Goal: Information Seeking & Learning: Learn about a topic

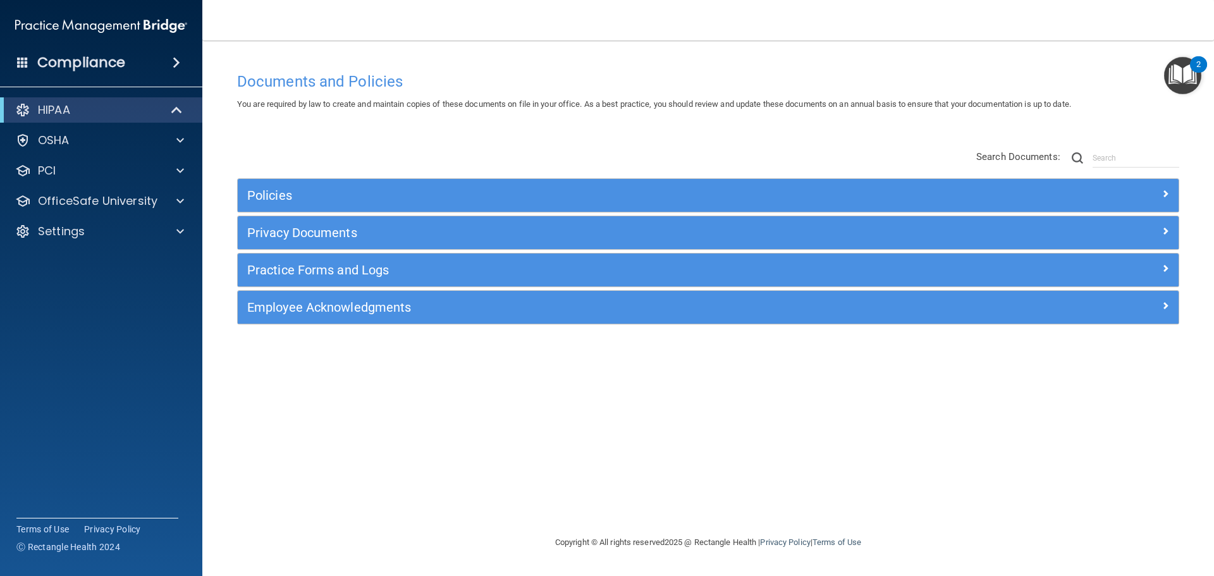
click at [400, 158] on div "Policies Select All (Unselect 0) Unselect All Print Selected (0) Acceptable Use…" at bounding box center [708, 238] width 961 height 202
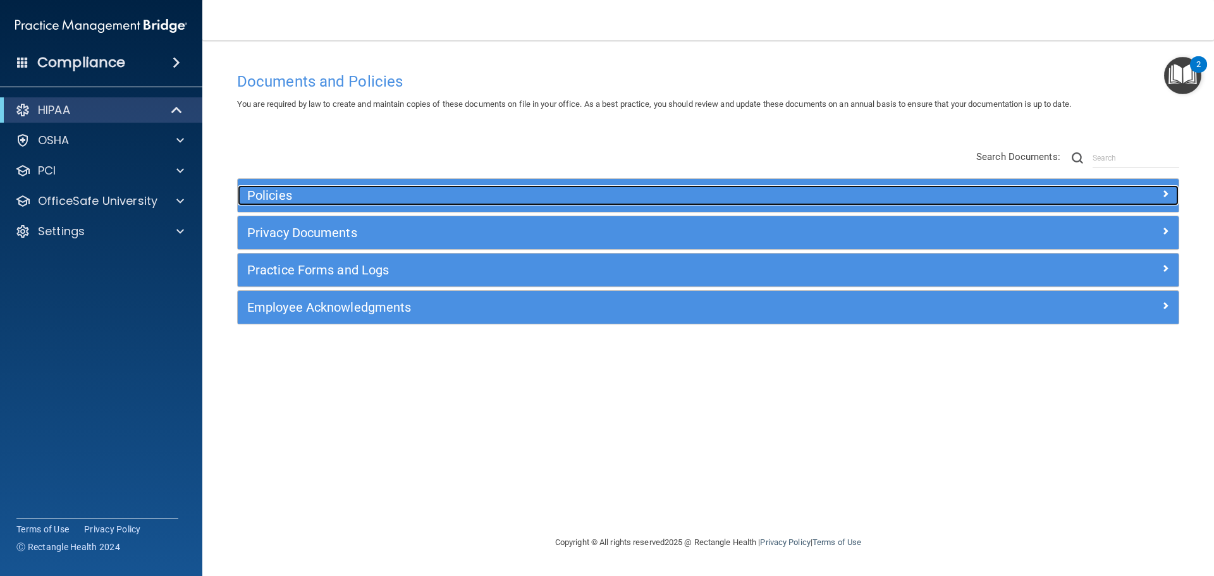
click at [331, 197] on h5 "Policies" at bounding box center [590, 195] width 687 height 14
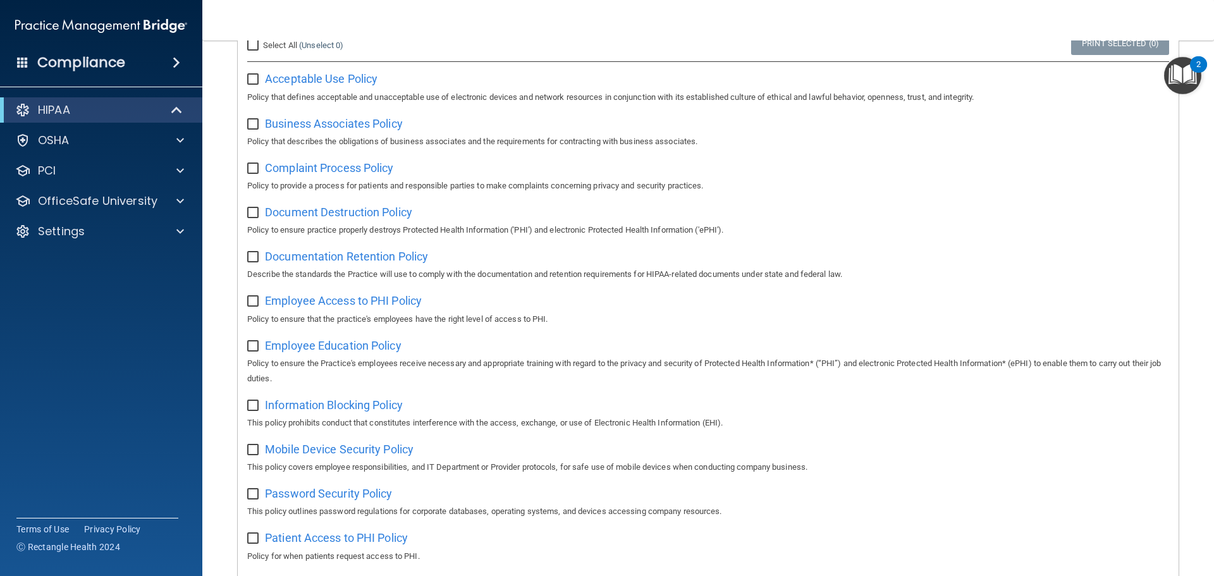
scroll to position [253, 0]
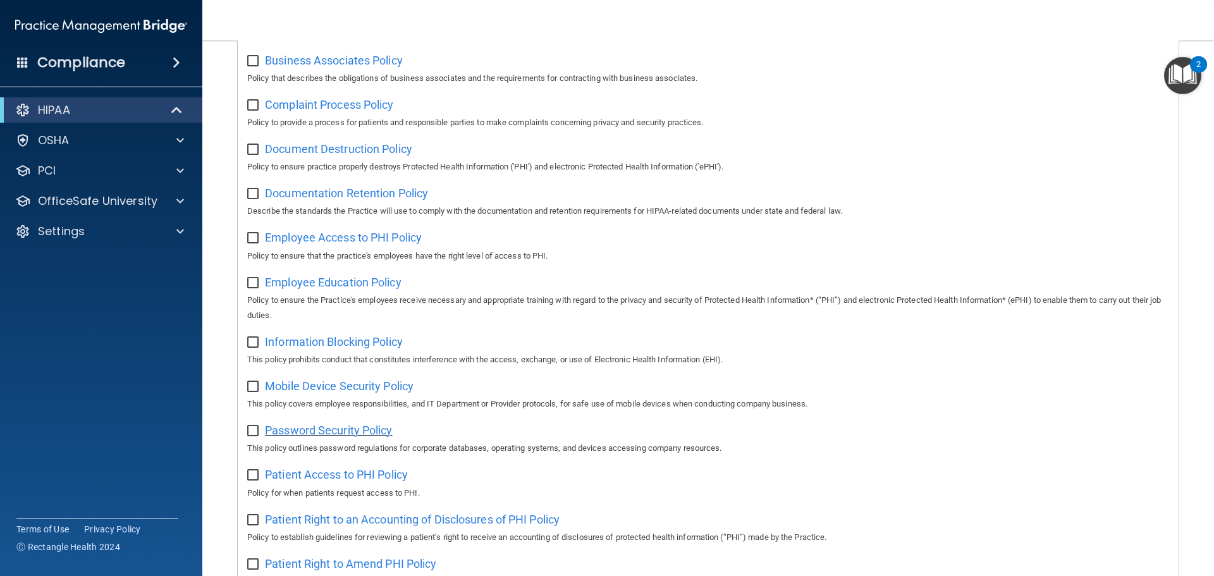
click at [377, 433] on span "Password Security Policy" at bounding box center [328, 430] width 127 height 13
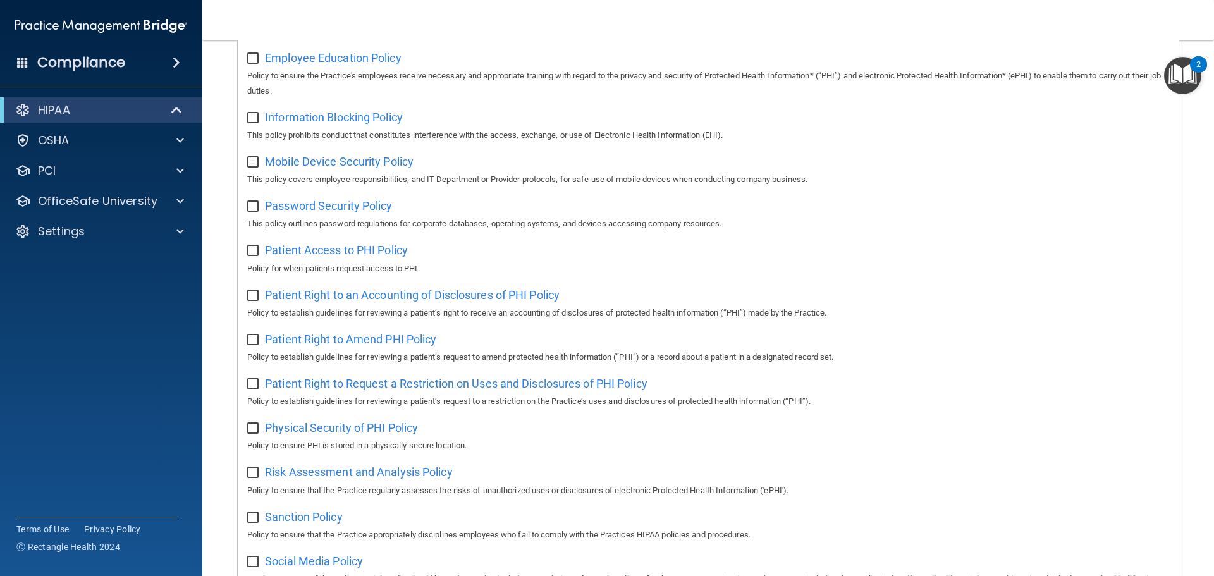
scroll to position [506, 0]
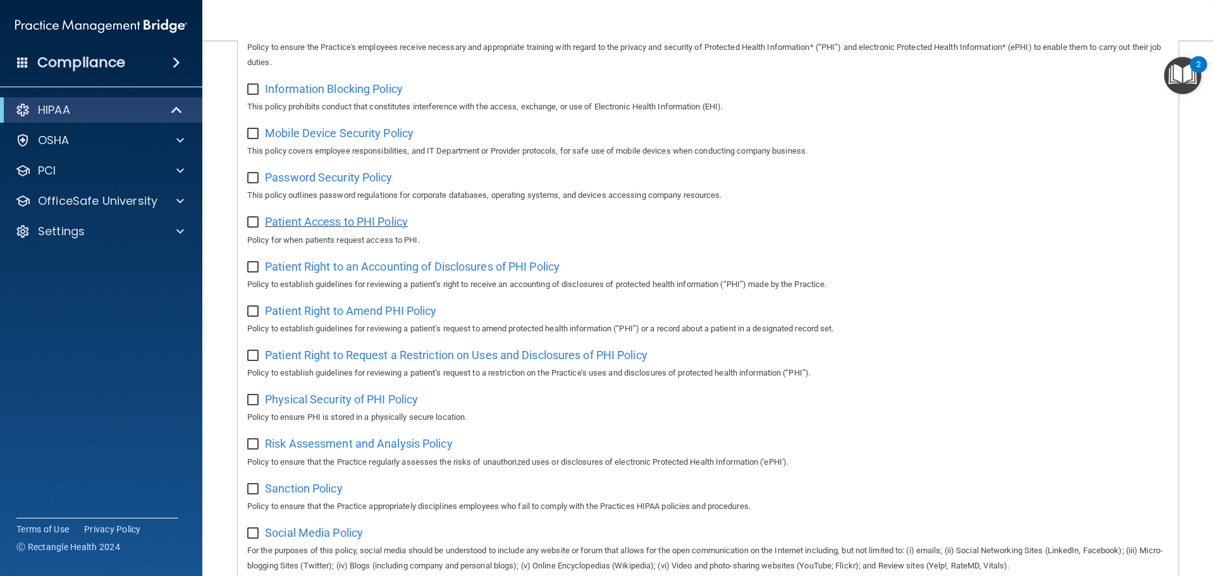
click at [400, 228] on span "Patient Access to PHI Policy" at bounding box center [336, 221] width 143 height 13
click at [164, 102] on div at bounding box center [177, 109] width 31 height 15
click at [172, 108] on div at bounding box center [177, 109] width 31 height 15
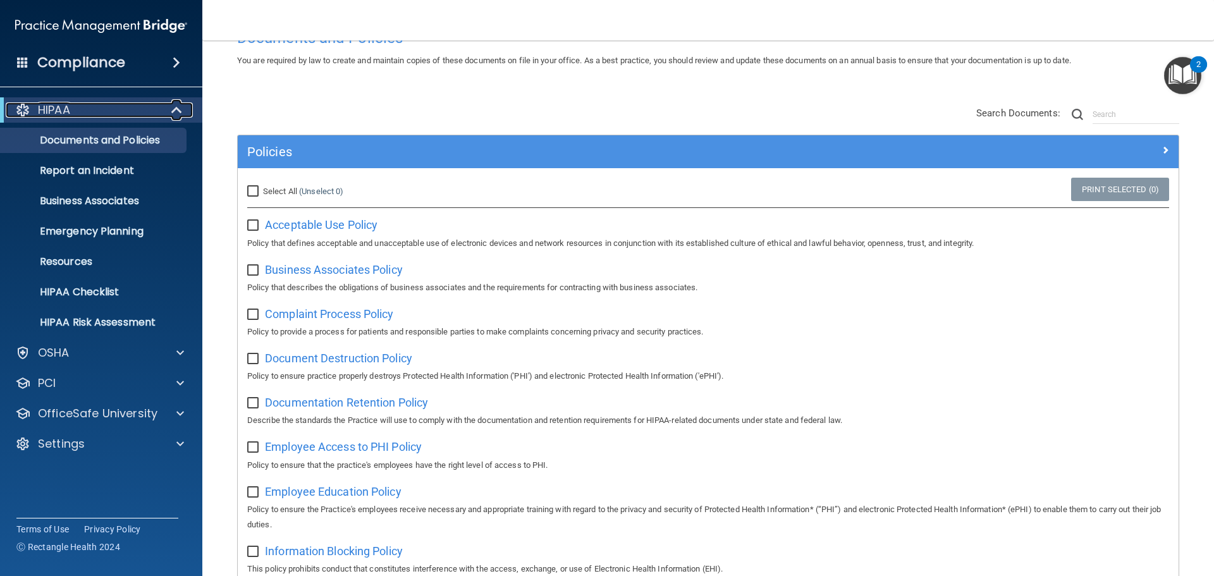
scroll to position [0, 0]
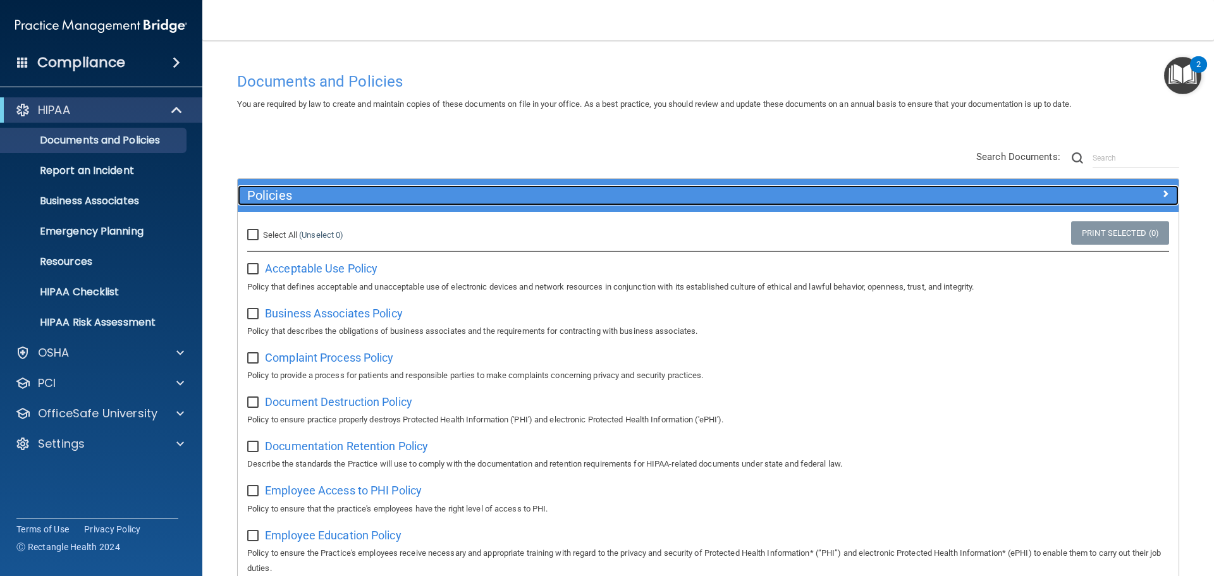
click at [420, 198] on h5 "Policies" at bounding box center [590, 195] width 687 height 14
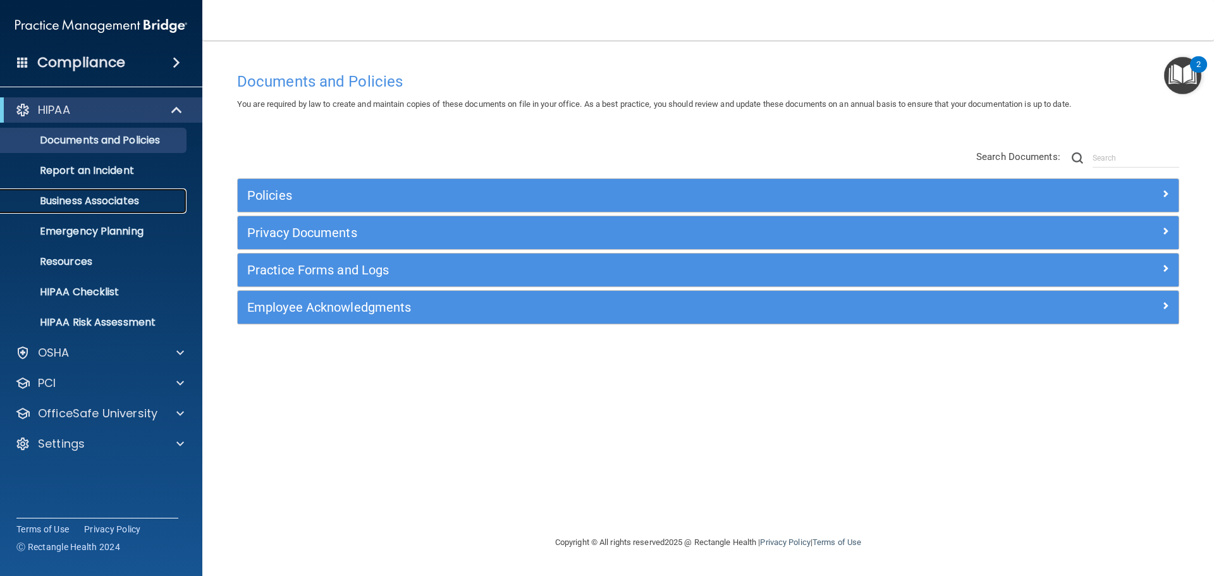
click at [127, 198] on p "Business Associates" at bounding box center [94, 201] width 173 height 13
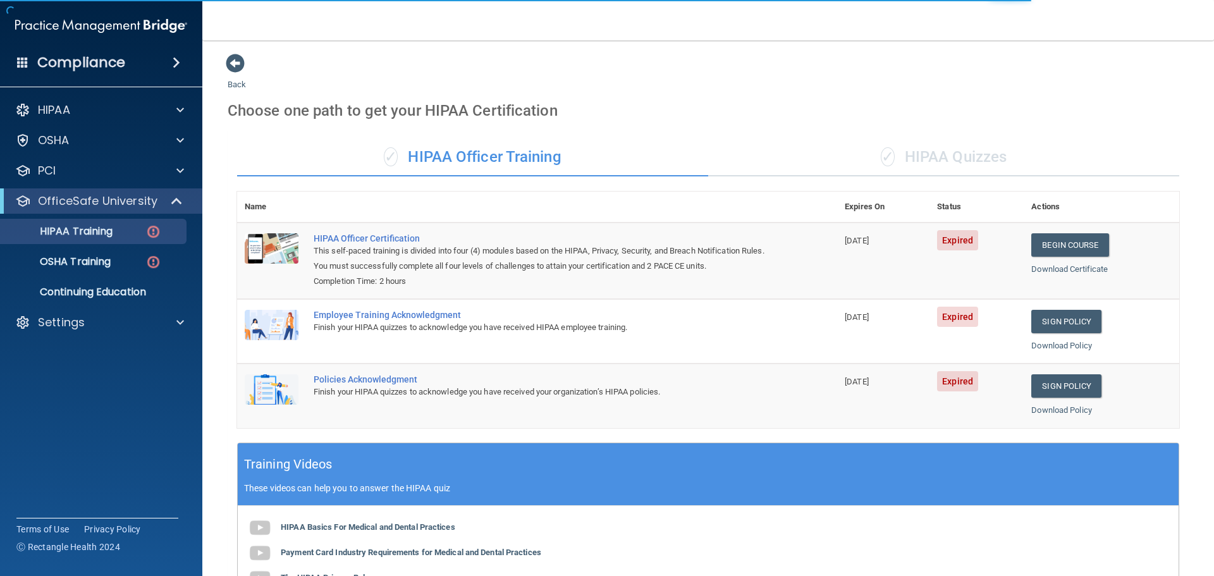
click at [478, 190] on div "✓ HIPAA Officer Training ✓ HIPAA Quizzes Name Expires On Status Actions HIPAA O…" at bounding box center [708, 457] width 961 height 656
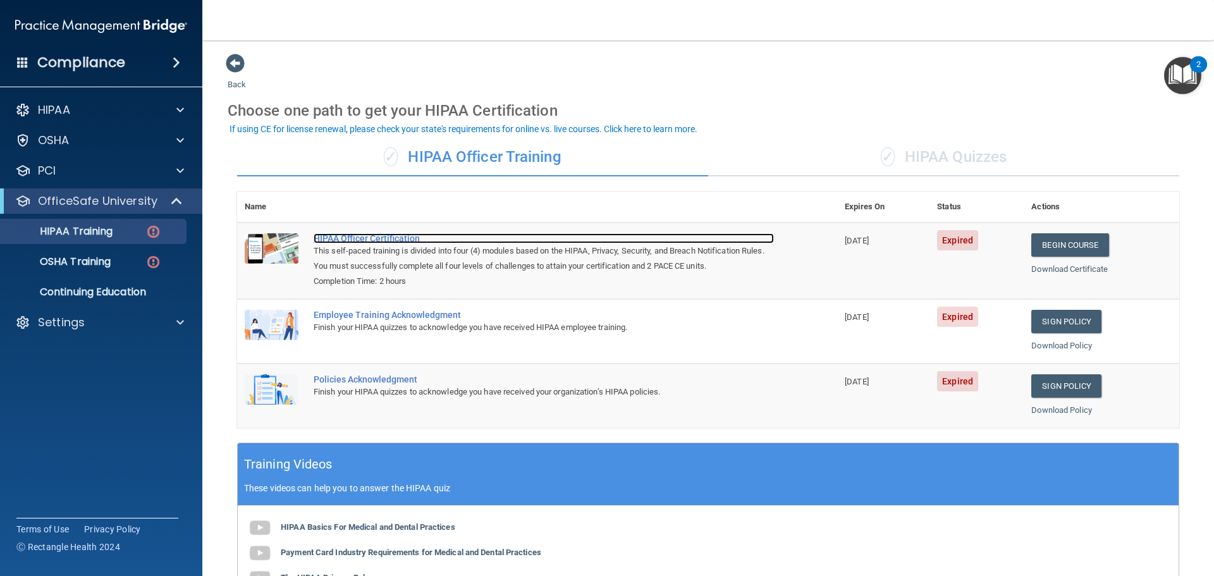
click at [389, 236] on div "HIPAA Officer Certification" at bounding box center [544, 238] width 460 height 10
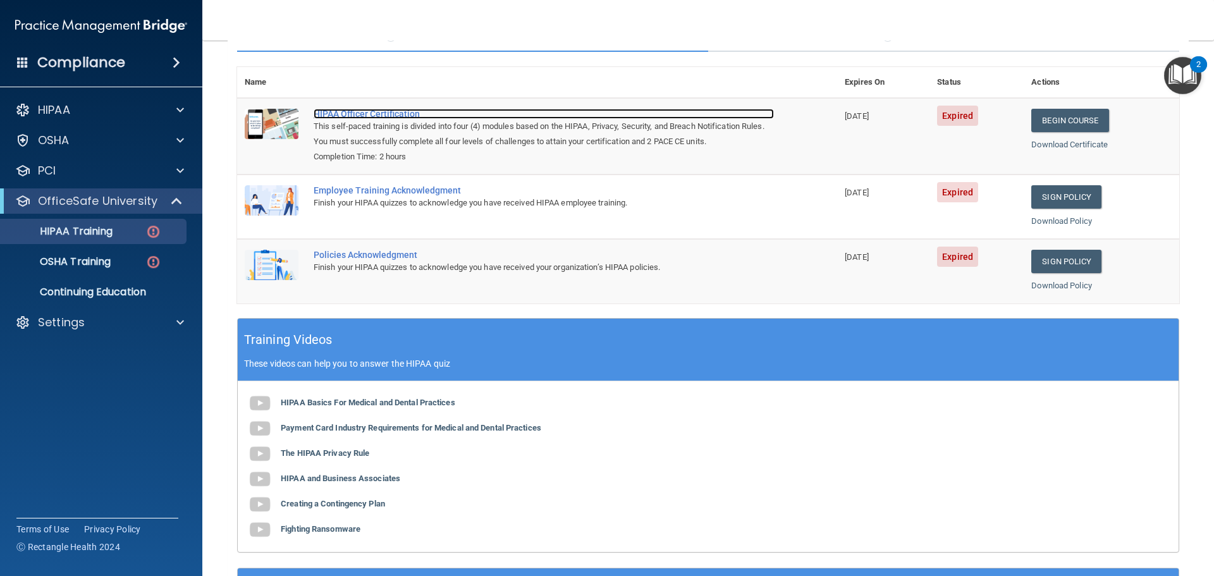
scroll to position [63, 0]
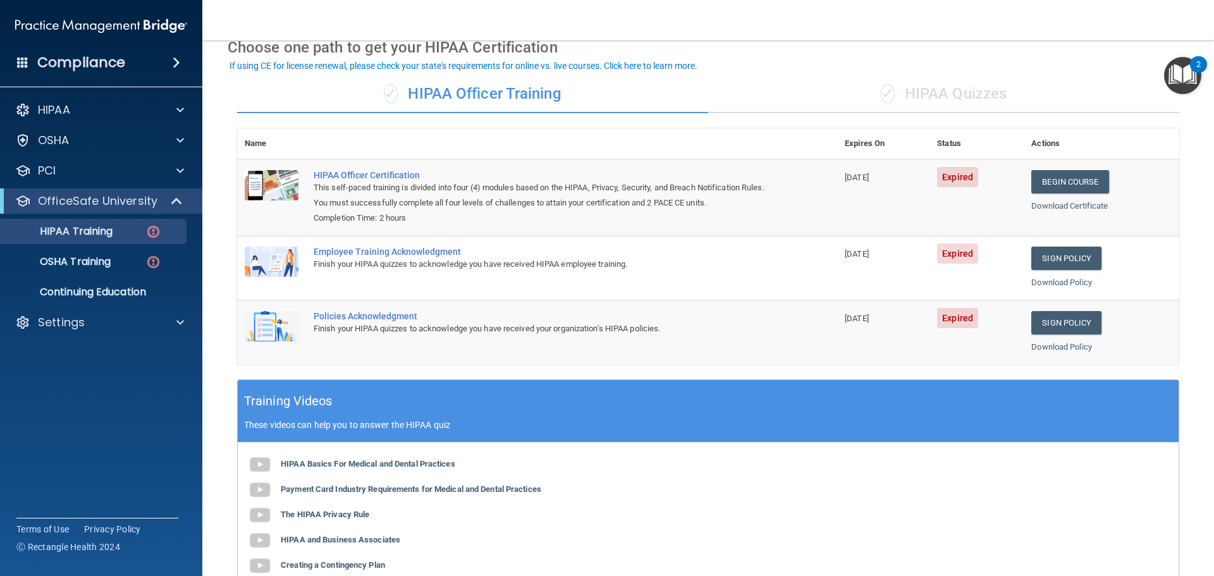
click at [953, 90] on div "✓ HIPAA Quizzes" at bounding box center [943, 94] width 471 height 38
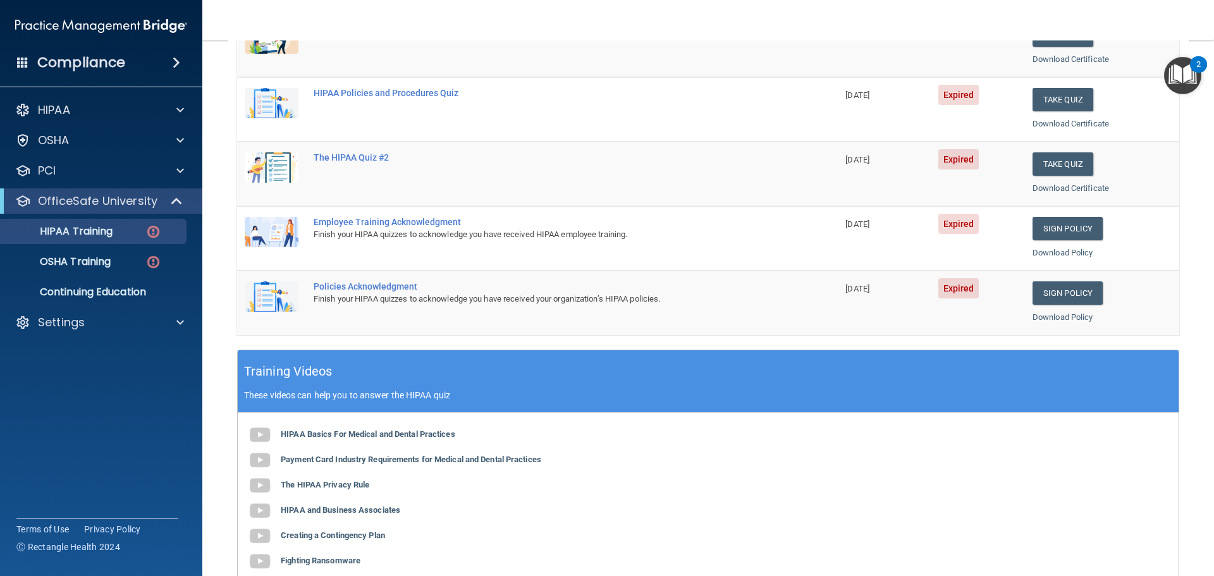
scroll to position [0, 0]
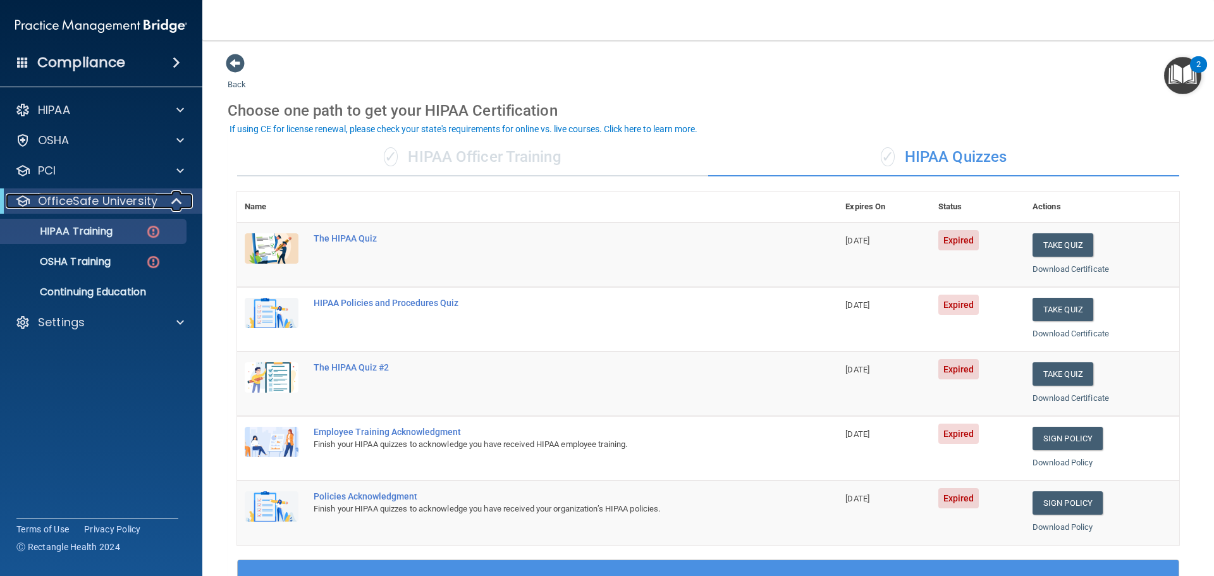
click at [176, 196] on span at bounding box center [178, 200] width 11 height 15
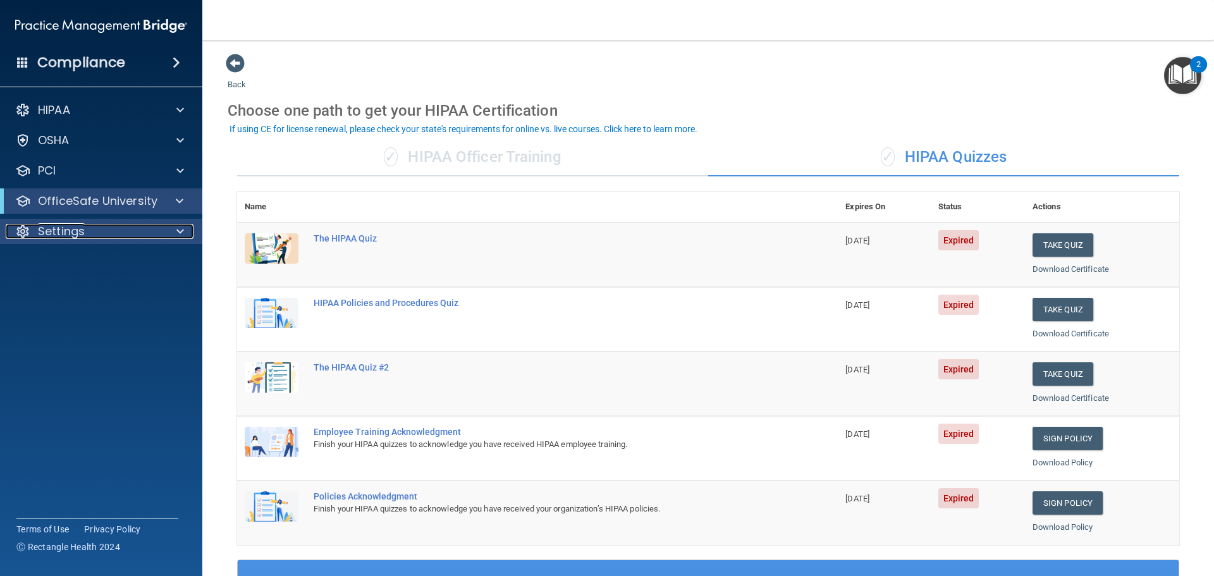
click at [164, 226] on div at bounding box center [178, 231] width 32 height 15
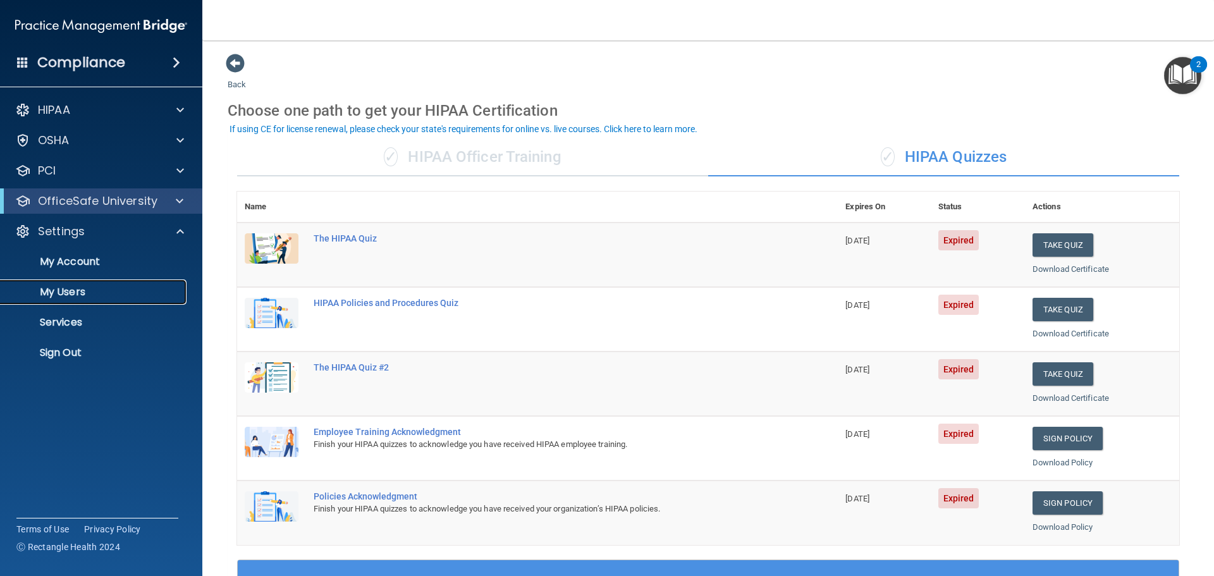
click at [115, 293] on p "My Users" at bounding box center [94, 292] width 173 height 13
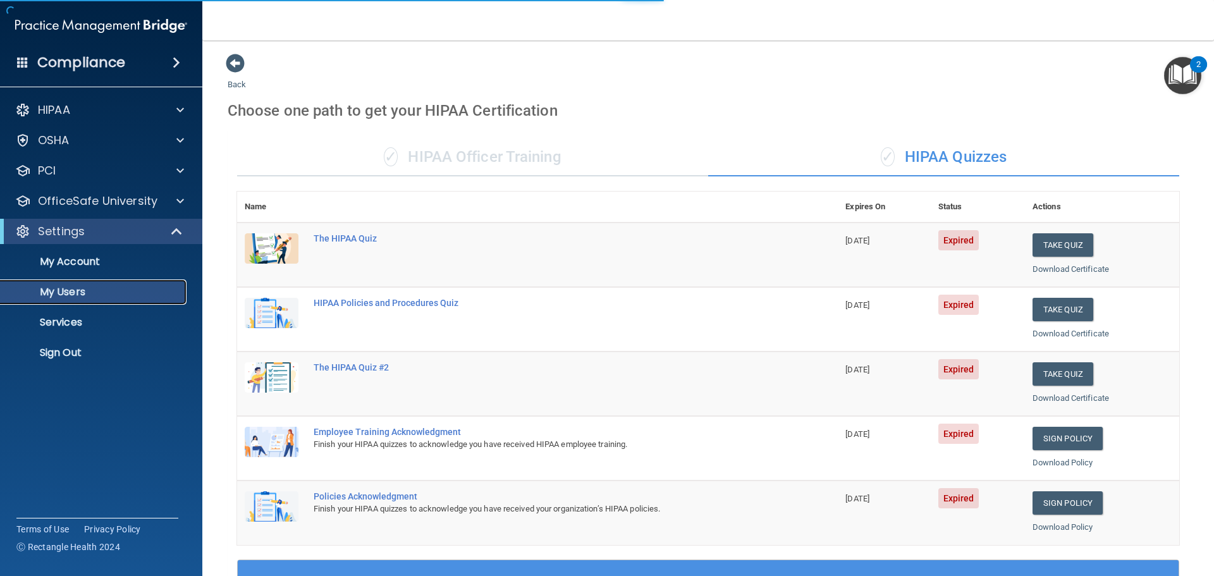
select select "20"
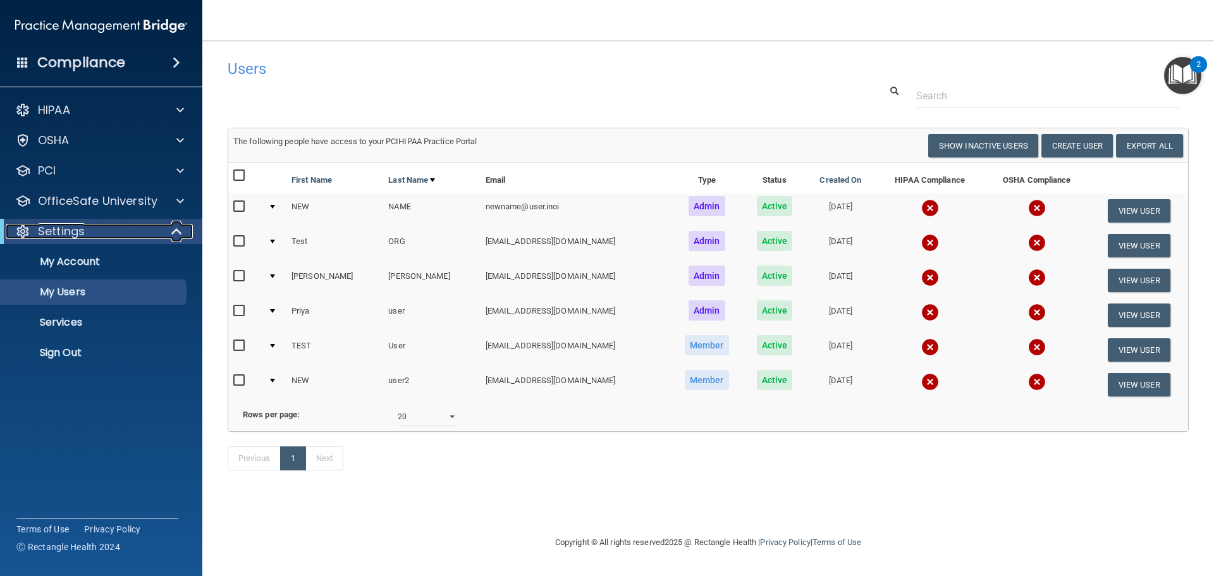
click at [173, 231] on span at bounding box center [178, 231] width 11 height 15
